Goal: Task Accomplishment & Management: Use online tool/utility

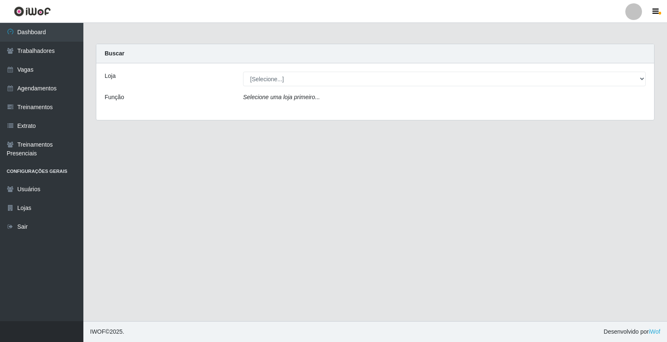
select select "452"
click at [243, 72] on select "[Selecione...] [PERSON_NAME] Clan - [GEOGRAPHIC_DATA]" at bounding box center [444, 79] width 403 height 15
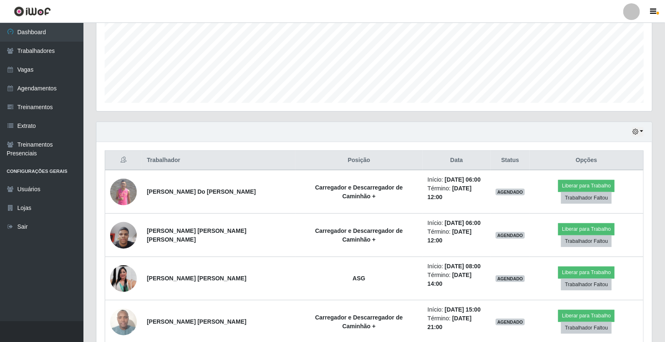
scroll to position [211, 0]
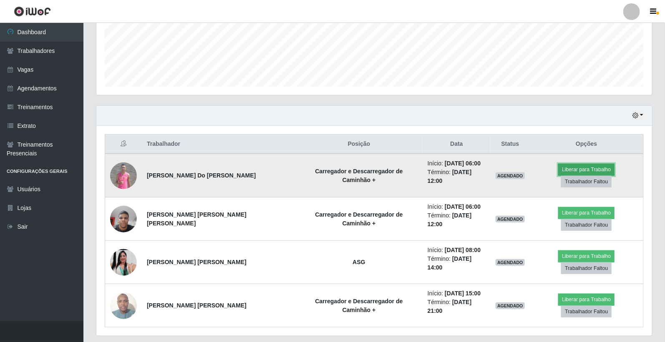
click at [560, 171] on button "Liberar para Trabalho" at bounding box center [586, 170] width 56 height 12
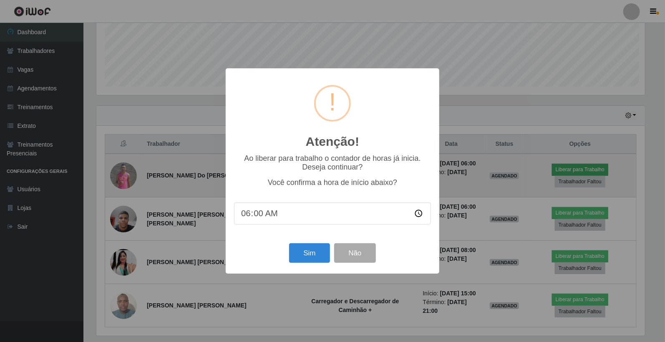
scroll to position [173, 550]
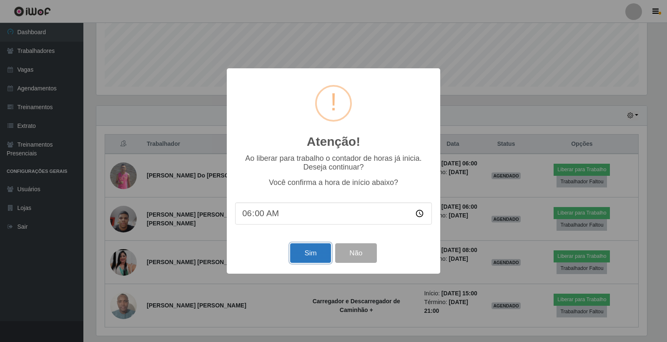
click at [310, 248] on button "Sim" at bounding box center [310, 253] width 40 height 20
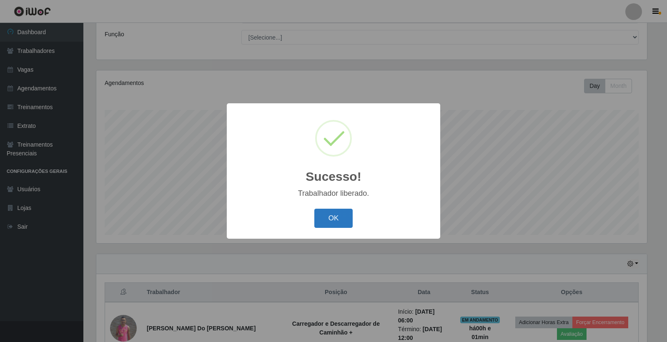
click at [346, 217] on button "OK" at bounding box center [333, 219] width 39 height 20
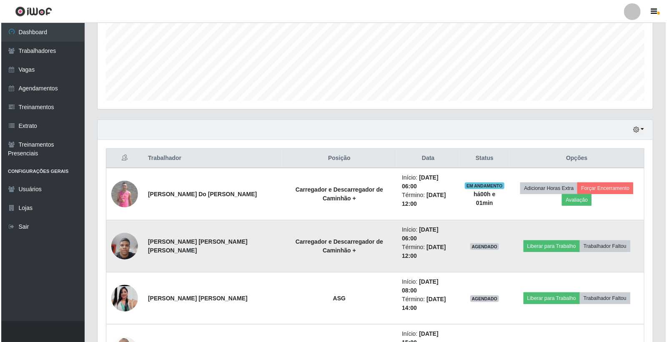
scroll to position [202, 0]
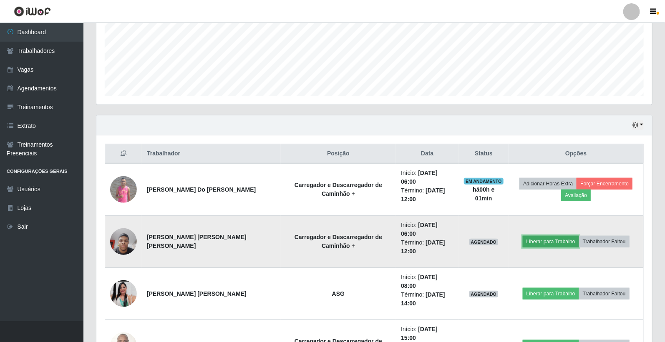
click at [560, 236] on button "Liberar para Trabalho" at bounding box center [550, 242] width 56 height 12
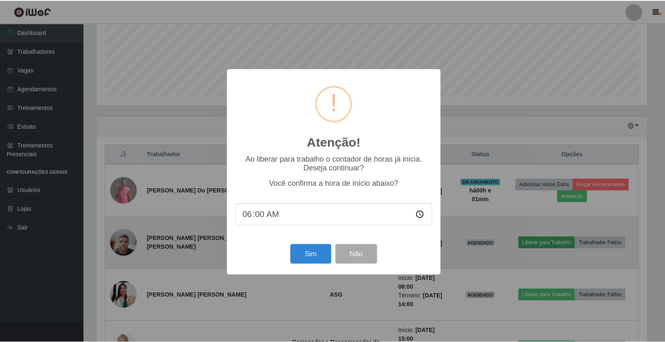
scroll to position [173, 550]
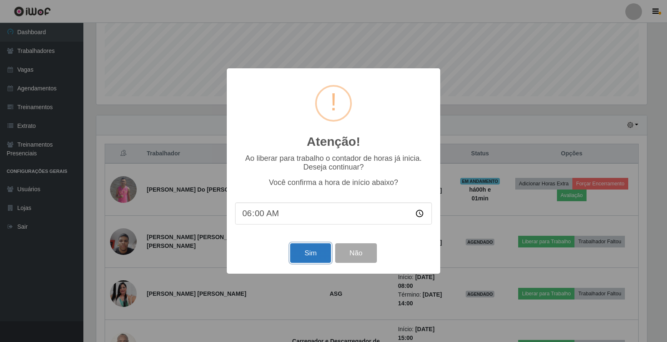
click at [303, 256] on button "Sim" at bounding box center [310, 253] width 40 height 20
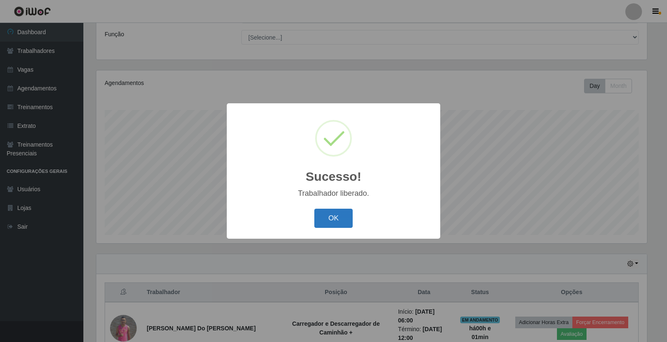
click at [329, 220] on button "OK" at bounding box center [333, 219] width 39 height 20
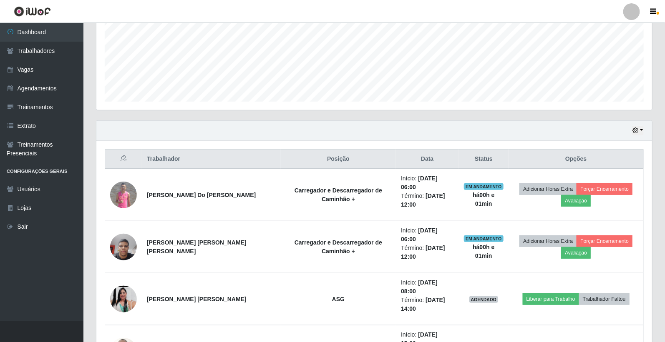
scroll to position [202, 0]
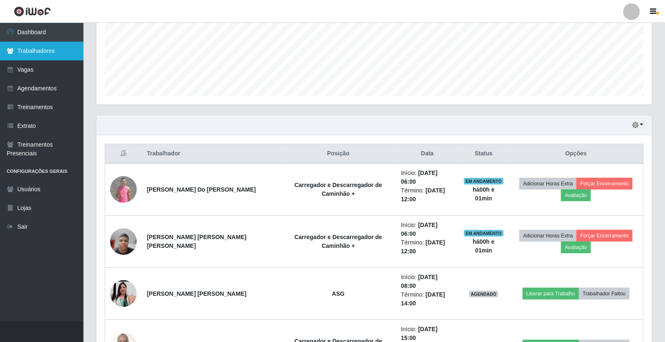
click at [44, 52] on link "Trabalhadores" at bounding box center [41, 51] width 83 height 19
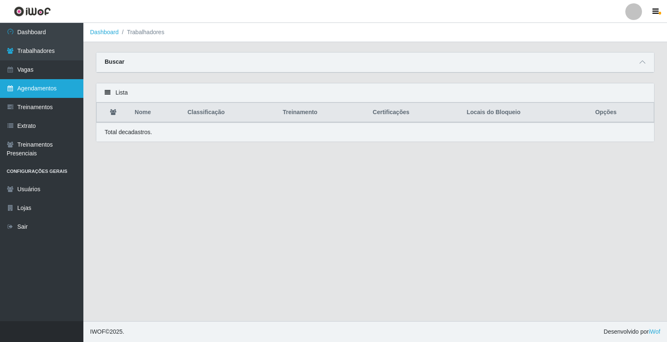
click at [48, 88] on link "Agendamentos" at bounding box center [41, 88] width 83 height 19
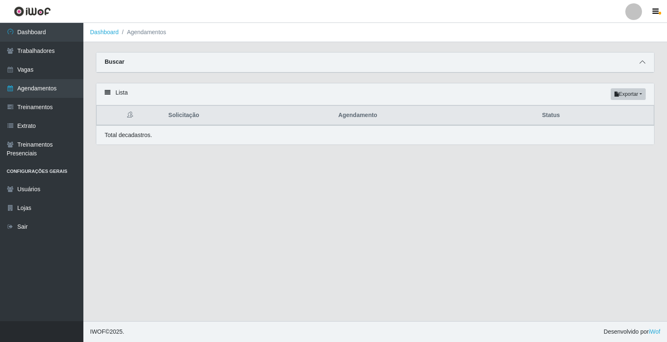
click at [644, 65] on icon at bounding box center [643, 62] width 6 height 6
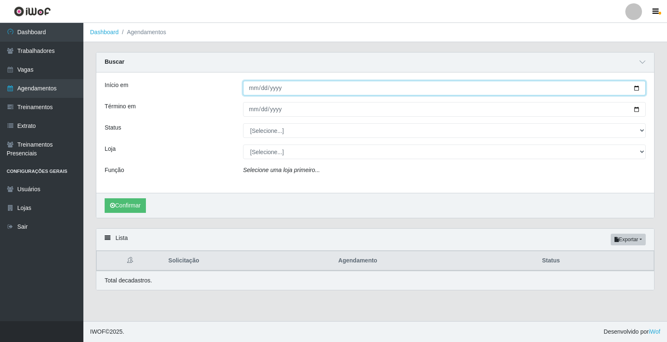
click at [248, 85] on input "Início em" at bounding box center [444, 88] width 403 height 15
type input "[DATE]"
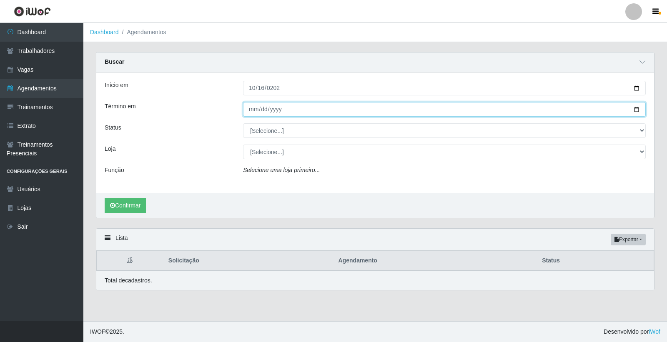
click at [251, 107] on input "Término em" at bounding box center [444, 109] width 403 height 15
type input "[DATE]"
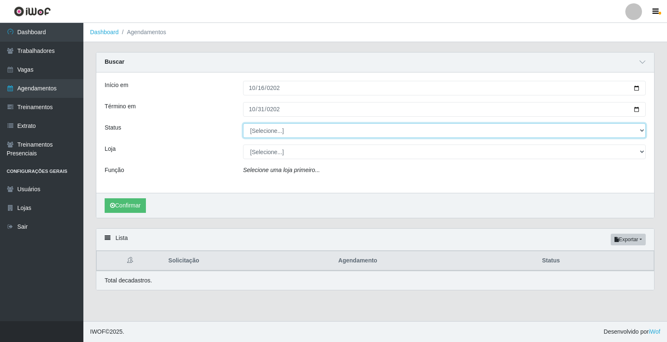
click at [247, 134] on select "[Selecione...] AGENDADO AGUARDANDO LIBERAR EM ANDAMENTO EM REVISÃO FINALIZADO C…" at bounding box center [444, 130] width 403 height 15
select select "AGENDADO"
click at [243, 123] on select "[Selecione...] AGENDADO AGUARDANDO LIBERAR EM ANDAMENTO EM REVISÃO FINALIZADO C…" at bounding box center [444, 130] width 403 height 15
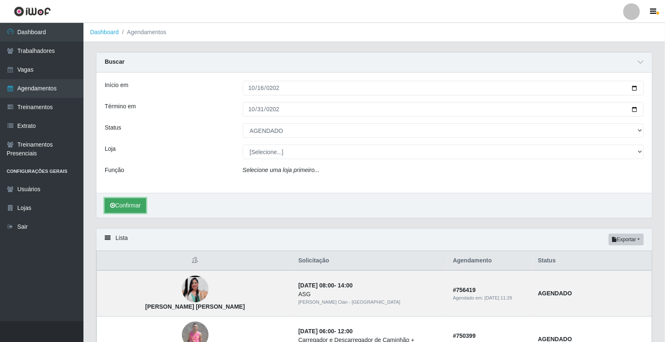
click at [131, 211] on button "Confirmar" at bounding box center [125, 205] width 41 height 15
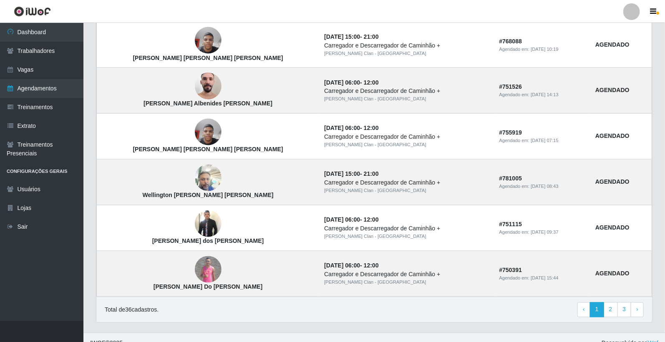
scroll to position [674, 0]
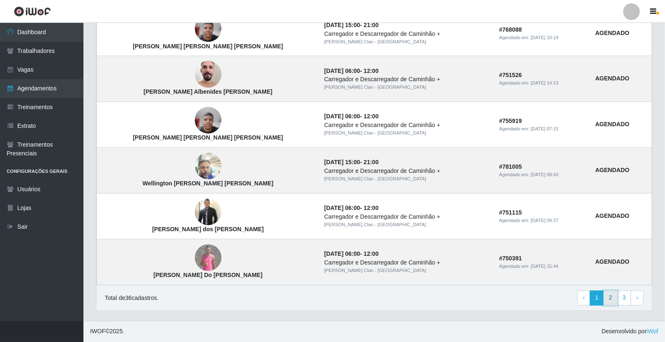
click at [609, 301] on link "2" at bounding box center [610, 298] width 14 height 15
select select "[Selecione...]"
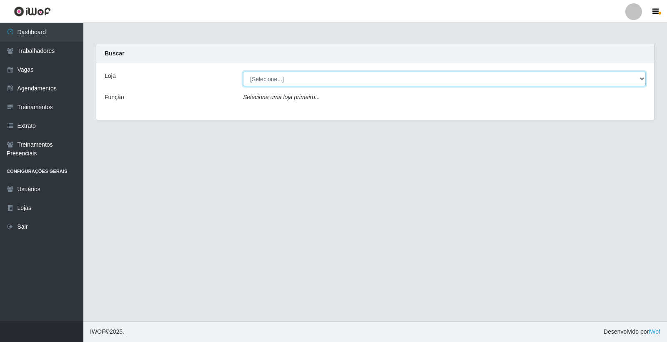
click at [319, 86] on select "[Selecione...] [PERSON_NAME] Clan - [GEOGRAPHIC_DATA]" at bounding box center [444, 79] width 403 height 15
select select "452"
click at [243, 72] on select "[Selecione...] [PERSON_NAME] Clan - [GEOGRAPHIC_DATA]" at bounding box center [444, 79] width 403 height 15
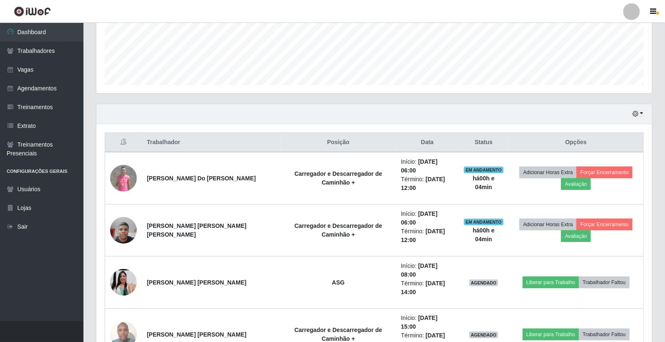
scroll to position [231, 0]
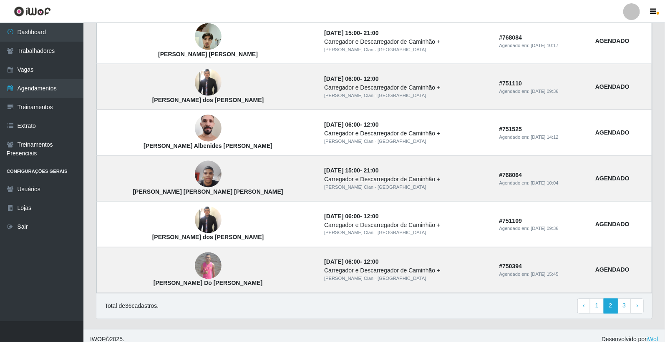
scroll to position [528, 0]
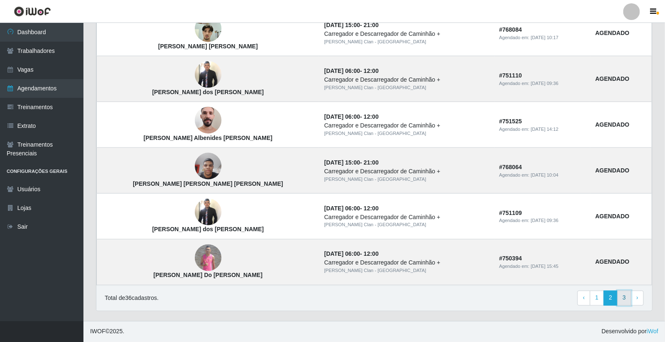
click at [623, 300] on link "3" at bounding box center [624, 298] width 14 height 15
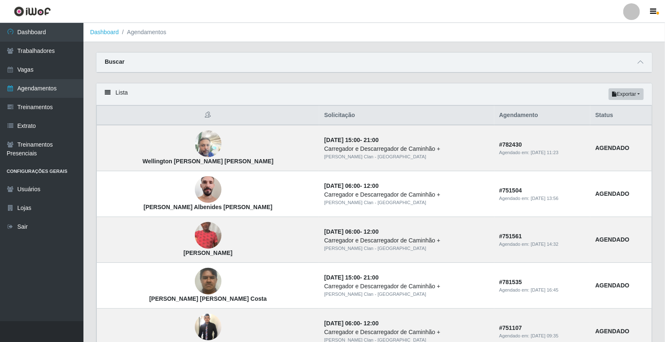
click at [643, 68] on div "Buscar" at bounding box center [373, 63] width 555 height 20
click at [638, 67] on span at bounding box center [640, 63] width 10 height 10
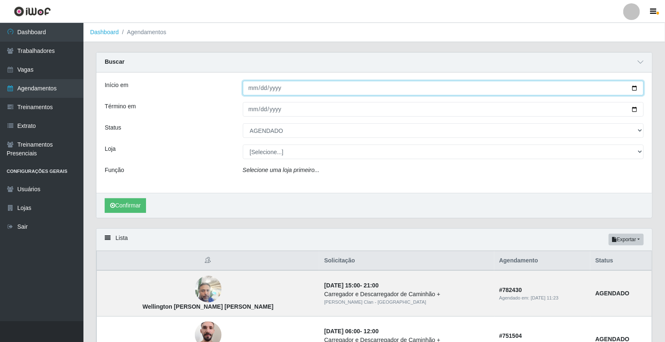
click at [246, 87] on input "[DATE]" at bounding box center [443, 88] width 401 height 15
type input "2025-10-15"
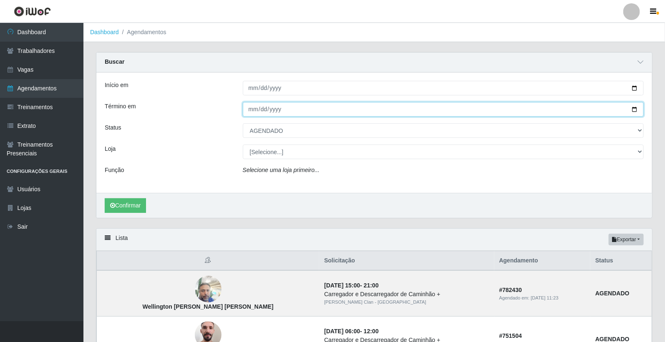
click at [248, 110] on input "[DATE]" at bounding box center [443, 109] width 401 height 15
click at [265, 108] on input "2025-04-15" at bounding box center [443, 109] width 401 height 15
click at [262, 110] on input "2025-04-15" at bounding box center [443, 109] width 401 height 15
type input "2025-10-15"
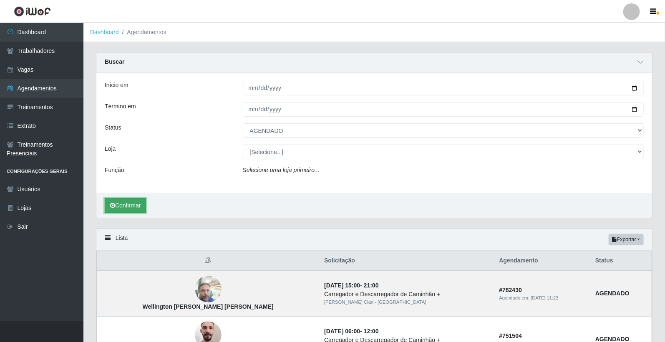
click at [130, 208] on button "Confirmar" at bounding box center [125, 205] width 41 height 15
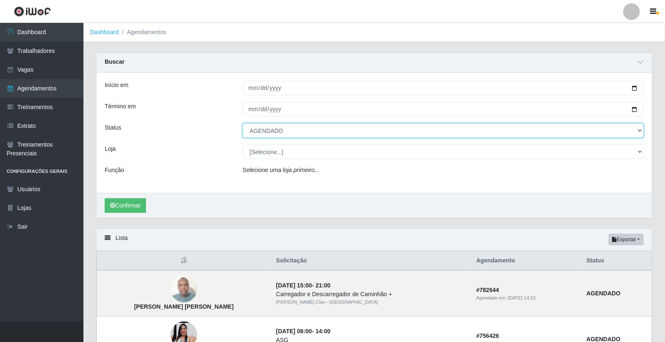
click at [263, 130] on select "[Selecione...] AGENDADO AGUARDANDO LIBERAR EM ANDAMENTO EM REVISÃO FINALIZADO C…" at bounding box center [443, 130] width 401 height 15
click at [243, 123] on select "[Selecione...] AGENDADO AGUARDANDO LIBERAR EM ANDAMENTO EM REVISÃO FINALIZADO C…" at bounding box center [443, 130] width 401 height 15
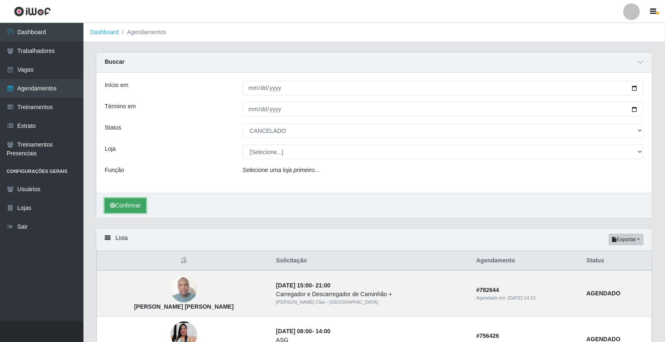
click at [141, 204] on button "Confirmar" at bounding box center [125, 205] width 41 height 15
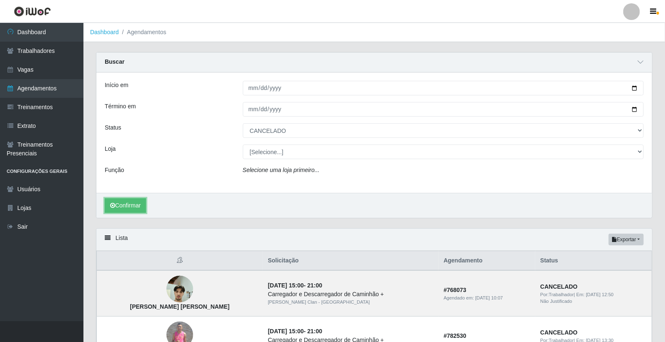
select select "AGENDADO"
type input "[DATE]"
